Goal: Use online tool/utility: Utilize a website feature to perform a specific function

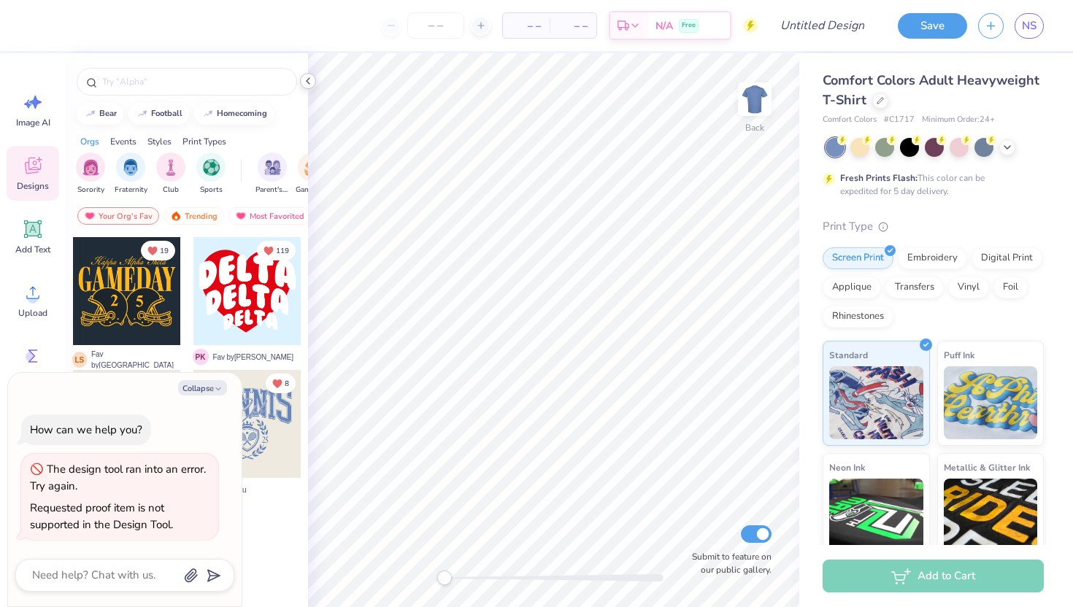
click at [305, 81] on icon at bounding box center [308, 81] width 12 height 12
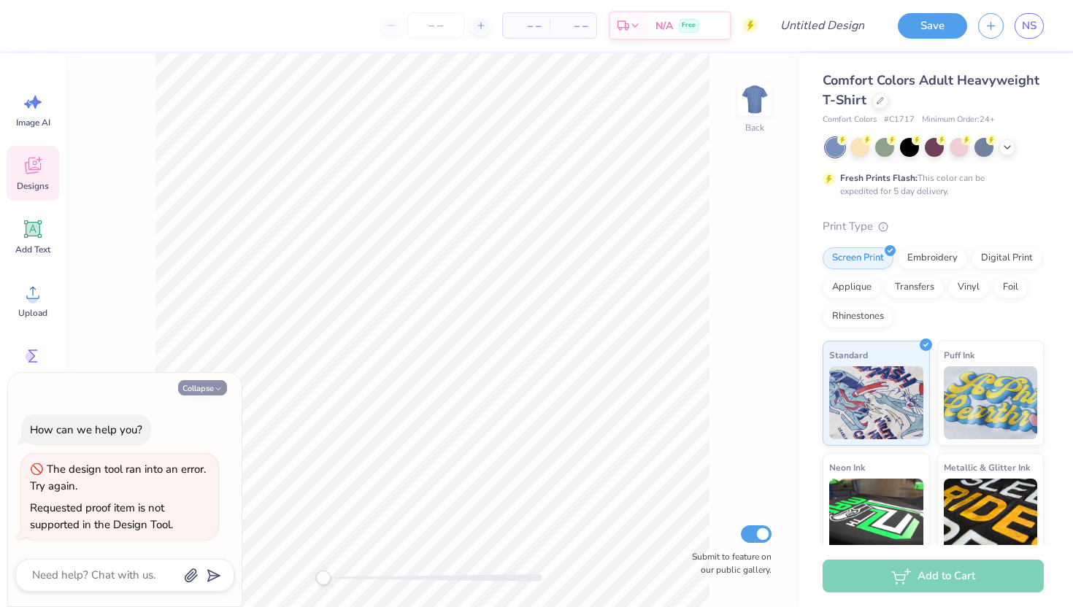
click at [218, 383] on button "Collapse" at bounding box center [202, 387] width 49 height 15
type textarea "x"
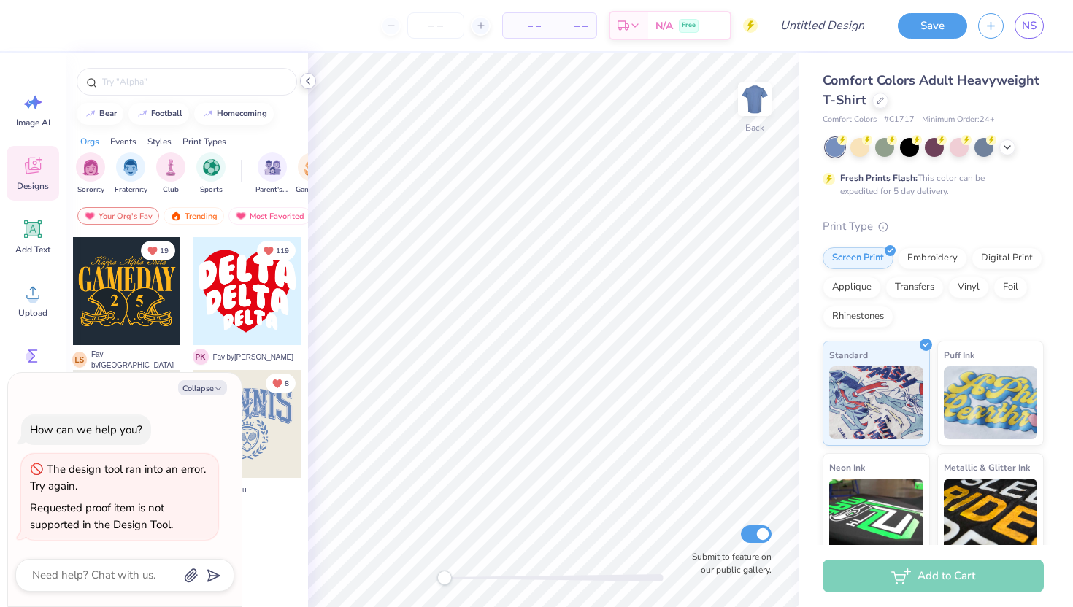
click at [308, 80] on icon at bounding box center [308, 81] width 12 height 12
type textarea "x"
